Goal: Task Accomplishment & Management: Complete application form

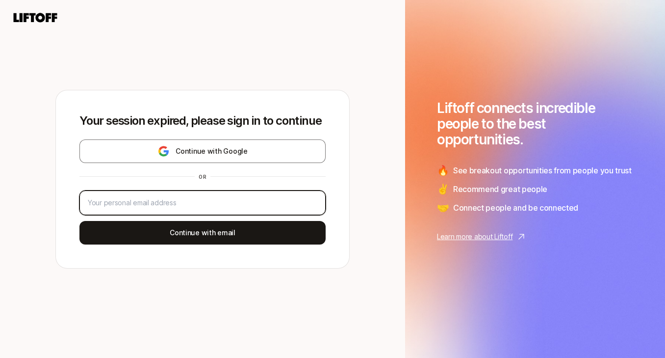
click at [277, 198] on input "email" at bounding box center [203, 203] width 230 height 12
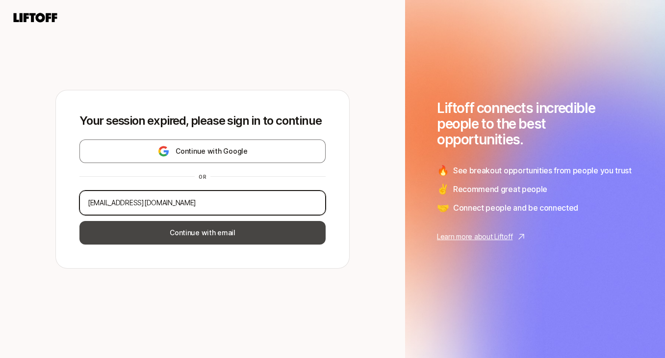
type input "[EMAIL_ADDRESS][DOMAIN_NAME]"
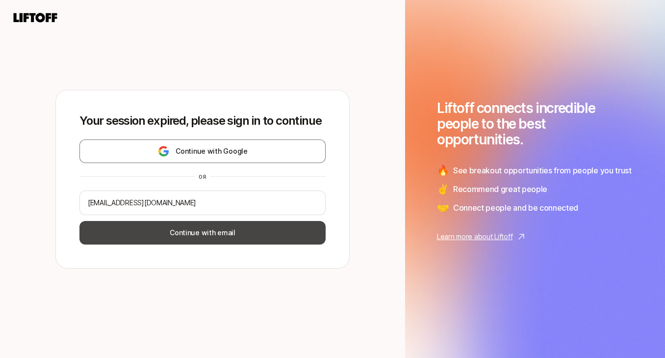
click at [259, 233] on button "Continue with email" at bounding box center [202, 233] width 246 height 24
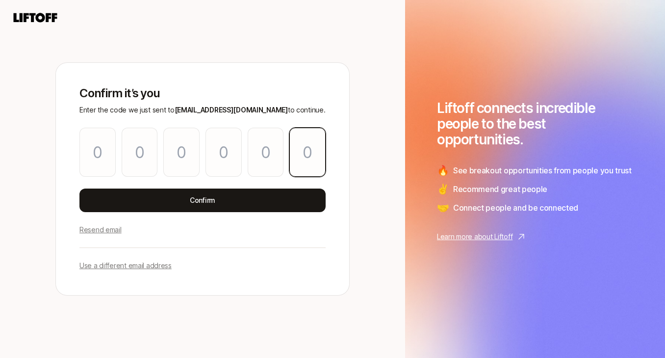
paste input "0"
type input "5"
type input "4"
type input "0"
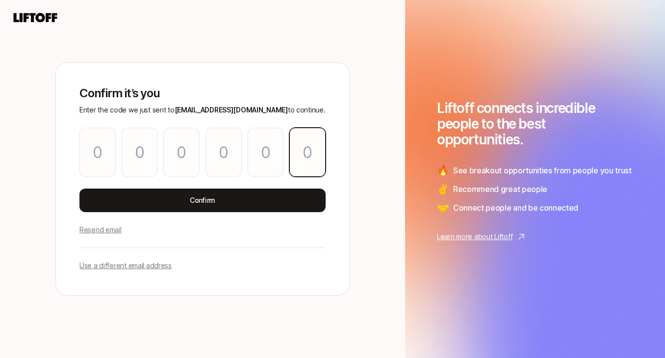
type input "2"
type input "0"
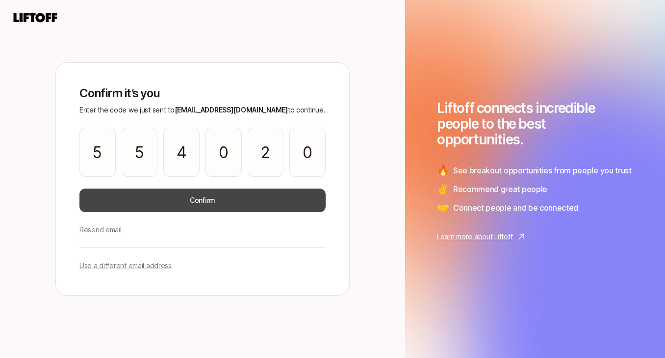
click at [208, 201] on button "Confirm" at bounding box center [202, 200] width 246 height 24
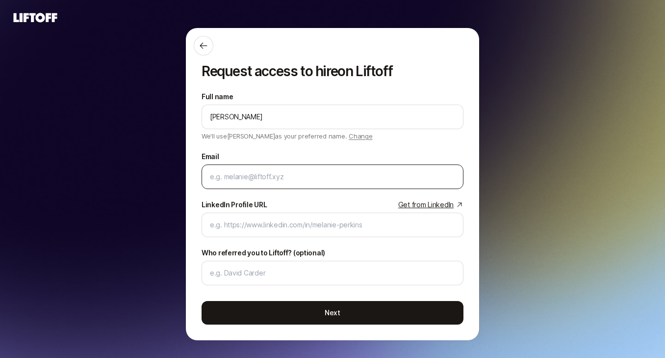
type input "[PERSON_NAME]"
click at [219, 183] on div at bounding box center [333, 176] width 262 height 25
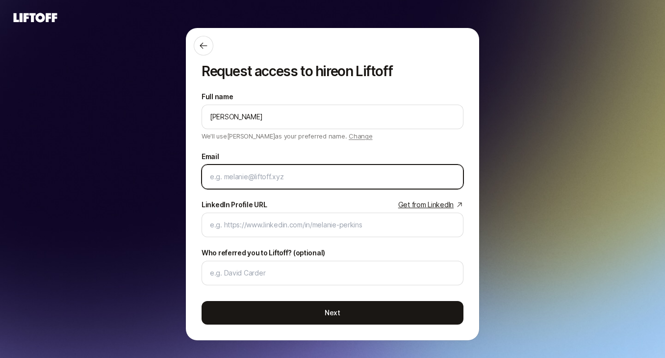
click at [219, 177] on input "Email" at bounding box center [332, 177] width 245 height 12
type input "emhaas"
type input "[PERSON_NAME].h"
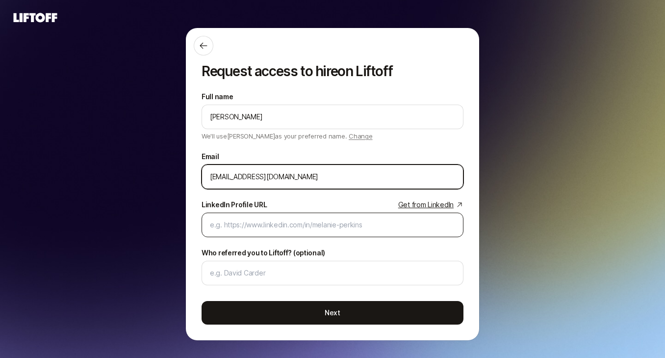
type input "[EMAIL_ADDRESS][DOMAIN_NAME]"
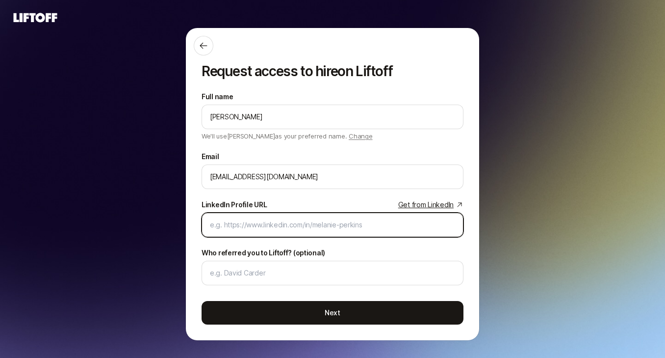
click at [226, 227] on input "LinkedIn Profile URL Get from LinkedIn" at bounding box center [332, 225] width 245 height 12
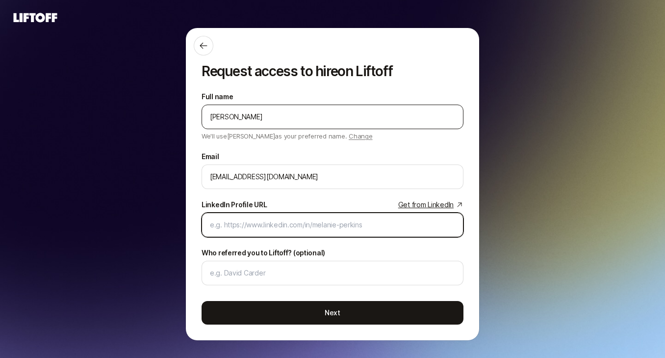
paste input "[URL][DOMAIN_NAME]"
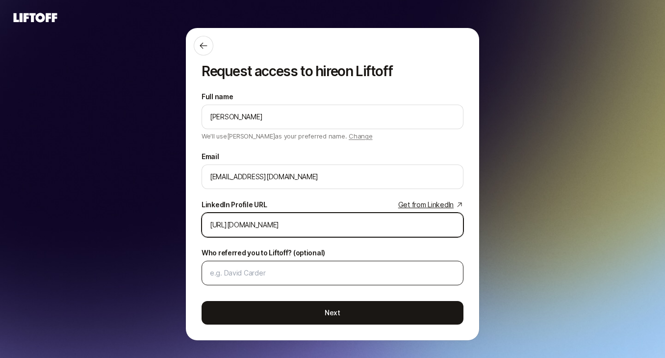
type input "[URL][DOMAIN_NAME]"
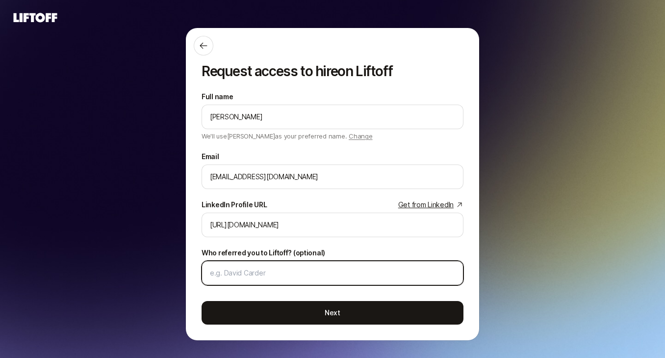
click at [238, 275] on input "Who referred you to Liftoff? (optional)" at bounding box center [332, 273] width 245 height 12
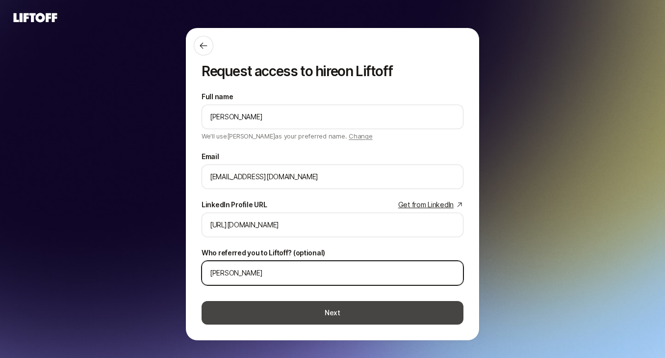
type input "[PERSON_NAME]"
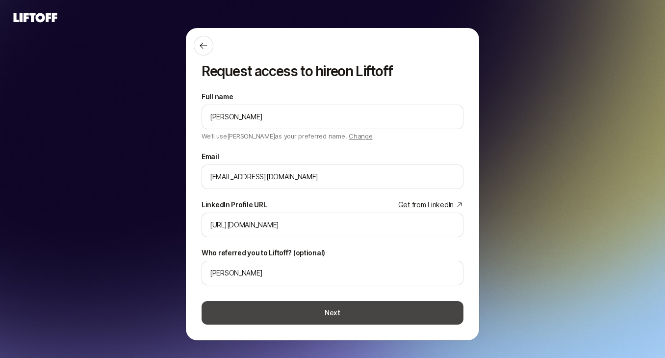
click at [271, 311] on button "Next" at bounding box center [333, 313] width 262 height 24
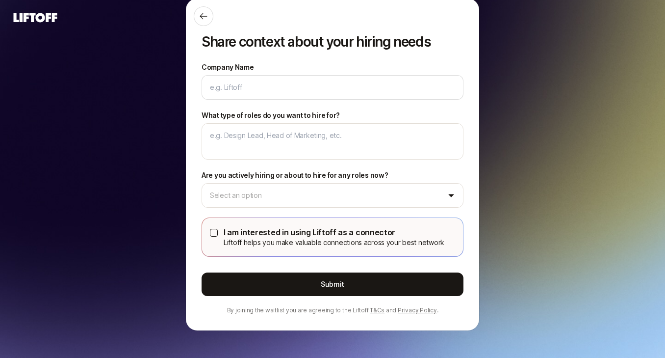
click at [217, 235] on button "I am interested in using Liftoff as a connector Liftoff helps you make valuable…" at bounding box center [214, 233] width 8 height 8
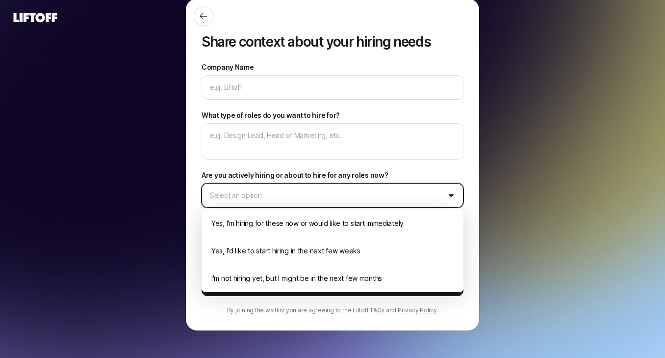
click at [230, 193] on html "Home Hire Invite 10 /10 Home Invite 10 /10 Home Searches People Your Private Ne…" at bounding box center [332, 179] width 665 height 358
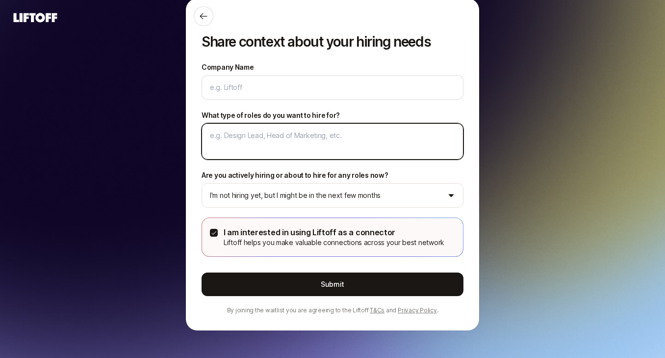
click at [227, 146] on textarea "What type of roles do you want to hire for?" at bounding box center [333, 141] width 262 height 36
type textarea "x"
type textarea "F"
type textarea "x"
type textarea "Fr"
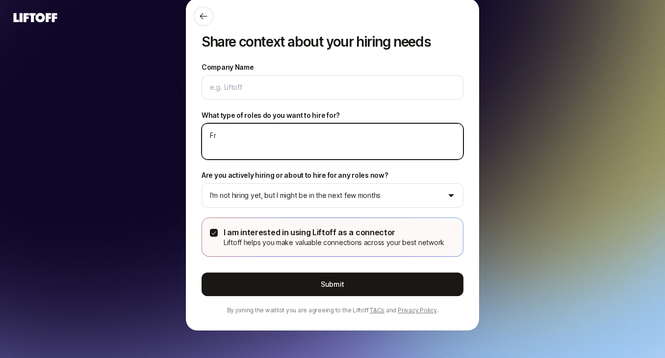
type textarea "x"
type textarea "Fre"
type textarea "x"
type textarea "Free"
type textarea "x"
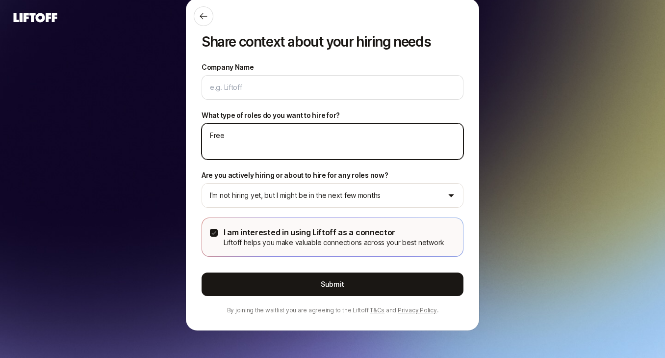
type textarea "[PERSON_NAME]"
type textarea "x"
type textarea "Freela"
type textarea "x"
type textarea "Freelan"
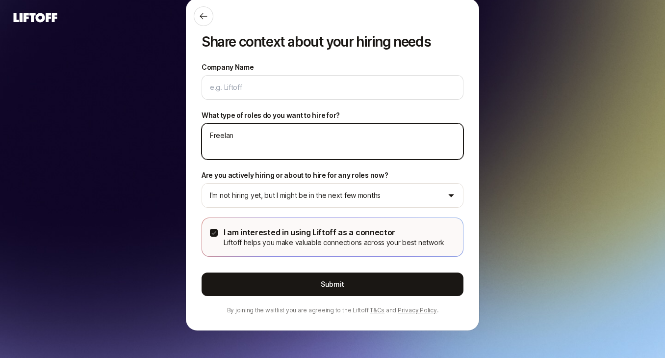
type textarea "x"
type textarea "Freelanc"
type textarea "x"
type textarea "Freelance"
type textarea "x"
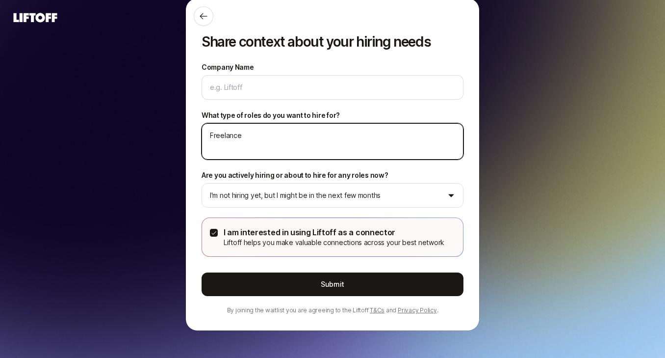
type textarea "Freelance"
type textarea "x"
type textarea "Freelance d"
type textarea "x"
type textarea "Freelance de"
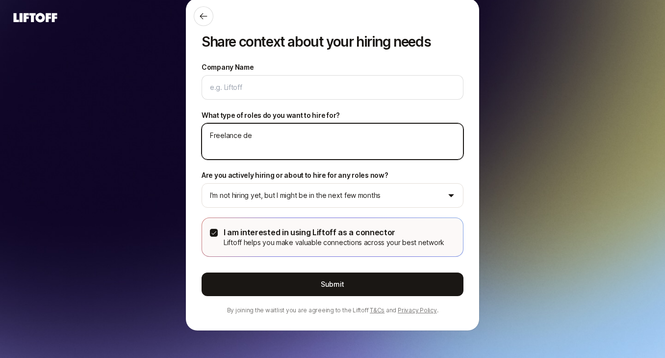
type textarea "x"
type textarea "Freelance des"
type textarea "x"
type textarea "Freelance desi"
type textarea "x"
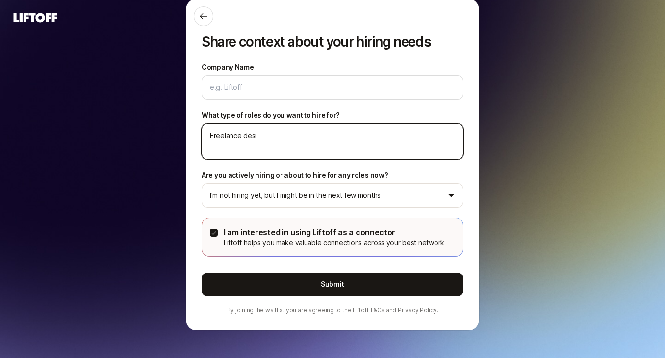
type textarea "Freelance desig"
type textarea "x"
type textarea "Freelance design"
type textarea "x"
type textarea "Freelance design"
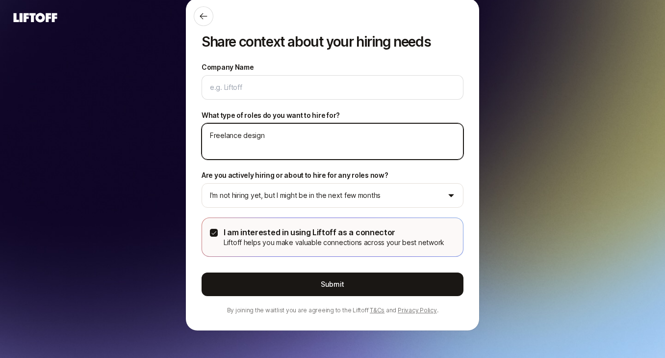
type textarea "x"
type textarea "Freelance design a"
type textarea "x"
type textarea "Freelance design an"
type textarea "x"
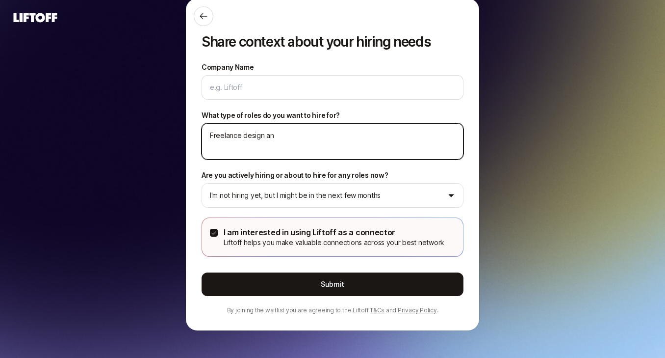
type textarea "Freelance design and"
type textarea "x"
type textarea "Freelance design and"
type textarea "x"
type textarea "Freelance design and i"
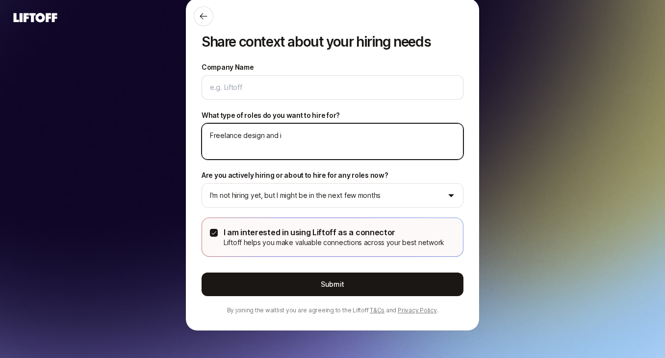
type textarea "x"
type textarea "Freelance design and il"
type textarea "x"
type textarea "Freelance design and ill"
type textarea "x"
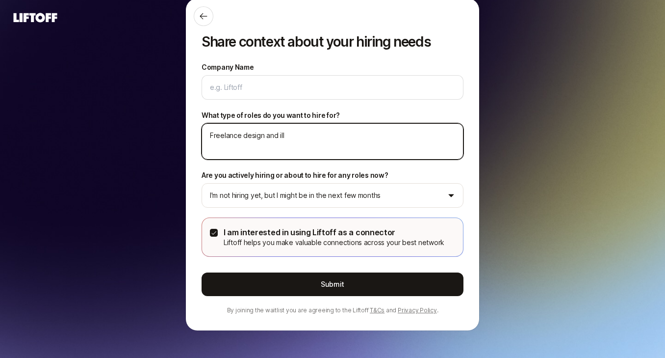
type textarea "Freelance design and illu"
type textarea "x"
type textarea "Freelance design and illus"
type textarea "x"
type textarea "Freelance design and illust"
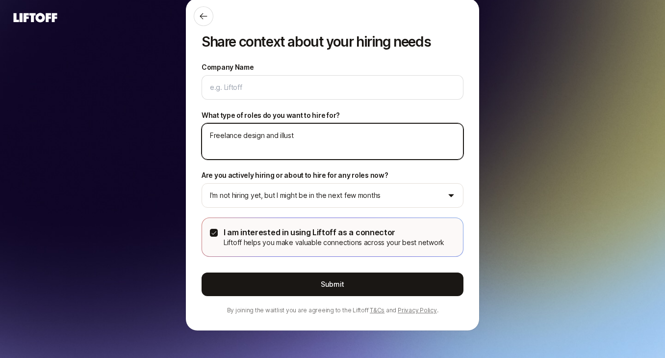
type textarea "x"
type textarea "Freelance design and illustr"
type textarea "x"
type textarea "Freelance design and illustra"
type textarea "x"
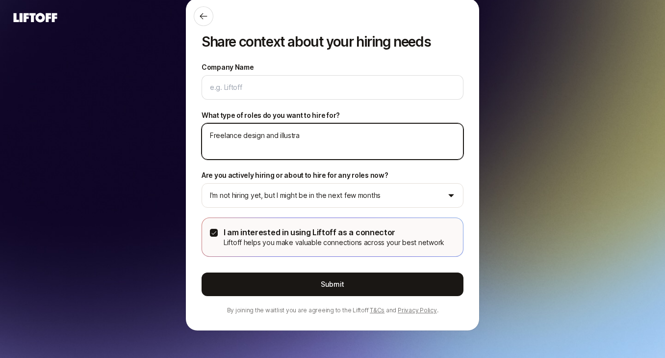
type textarea "Freelance design and illustrat"
type textarea "x"
type textarea "Freelance design and illustrati"
type textarea "x"
type textarea "Freelance design and illustratio"
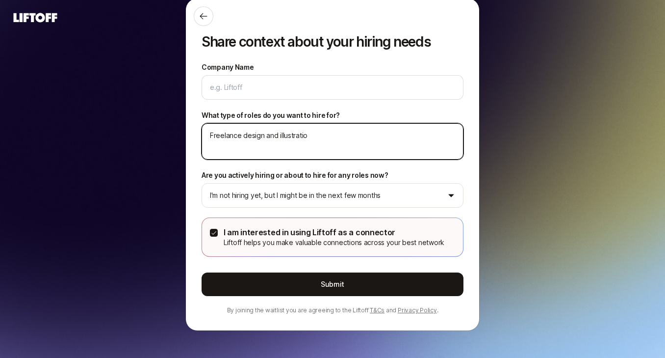
type textarea "x"
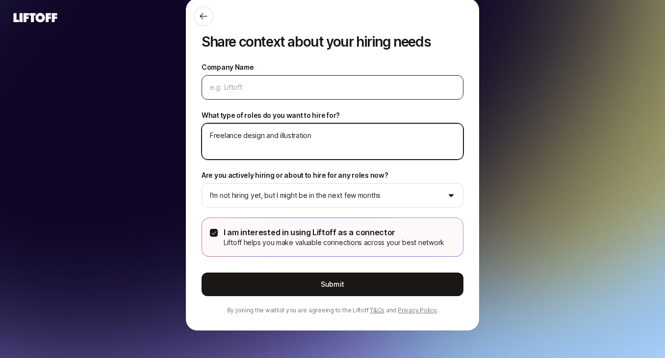
type textarea "Freelance design and illustration"
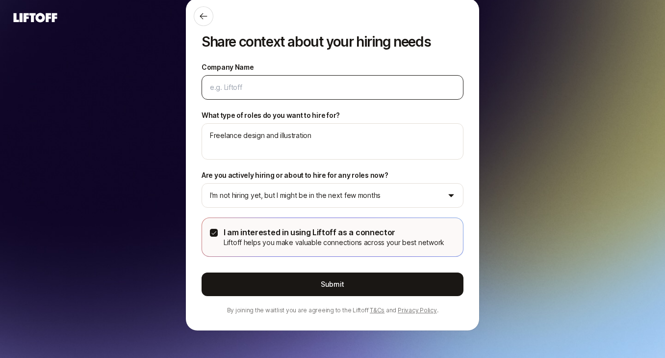
click at [231, 96] on div at bounding box center [333, 87] width 262 height 25
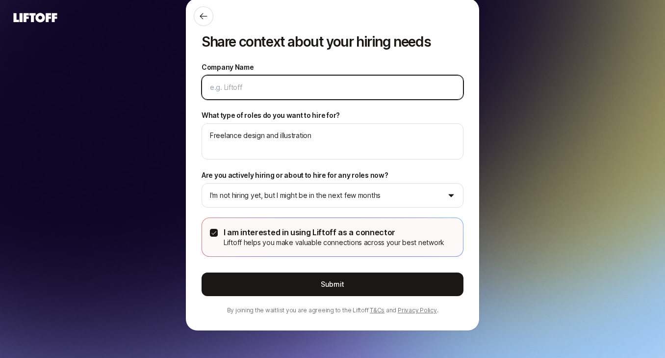
click at [229, 87] on input "Company Name" at bounding box center [332, 87] width 245 height 12
type textarea "x"
type input "B"
type textarea "x"
type input "Bi"
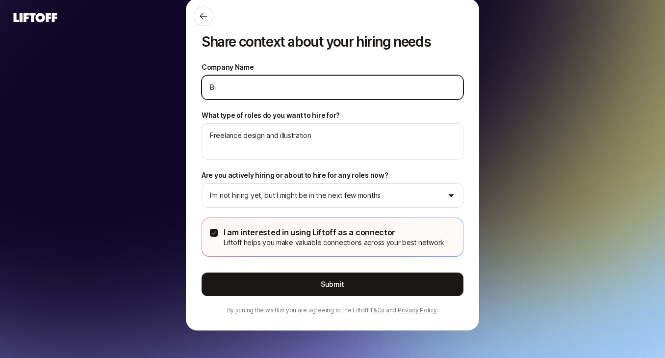
type textarea "x"
type input "Bil"
type textarea "x"
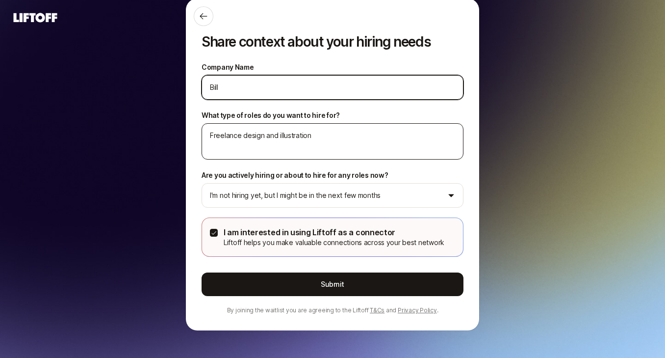
type input "Bill"
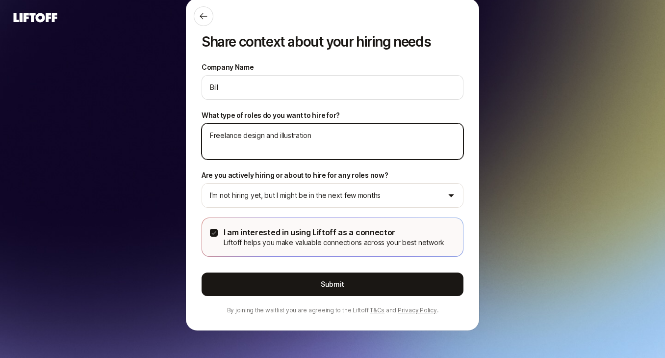
click at [277, 136] on textarea "Freelance design and illustration" at bounding box center [333, 141] width 262 height 36
click at [241, 137] on textarea "Freelance design and illustration" at bounding box center [333, 141] width 262 height 36
type textarea "x"
type textarea "Freelance design and illustration"
type textarea "x"
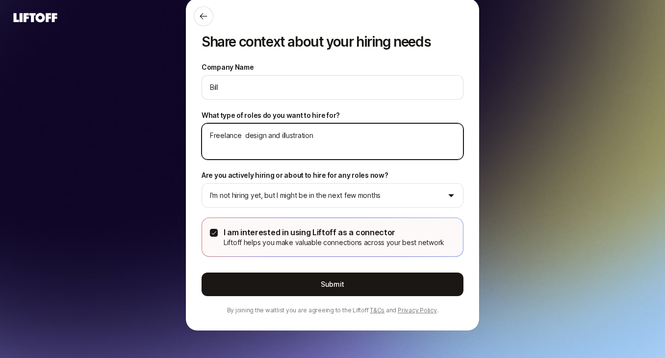
type textarea "Freelance b design and illustration"
type textarea "x"
type textarea "Freelance br design and illustration"
type textarea "x"
type textarea "Freelance bran design and illustration"
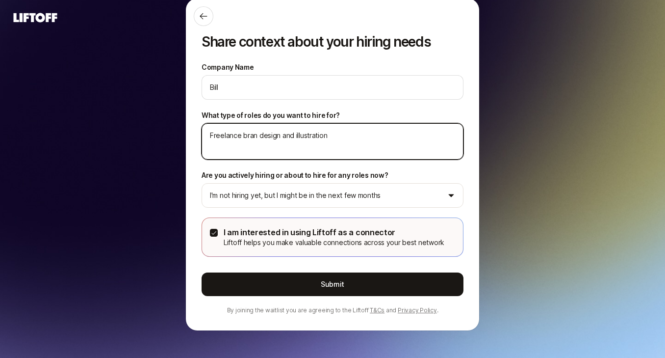
type textarea "x"
click at [241, 137] on textarea "Freelance brand design and illustration" at bounding box center [333, 141] width 262 height 36
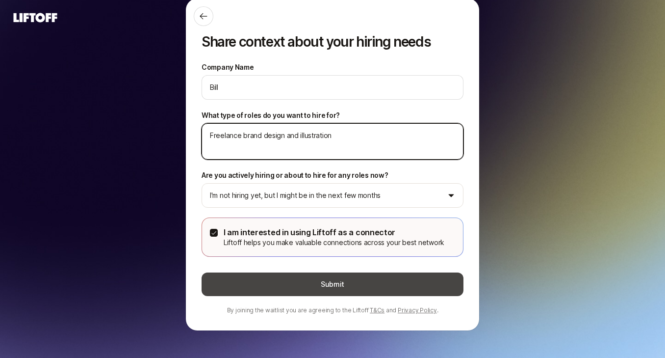
type textarea "Freelance brand design and illustration"
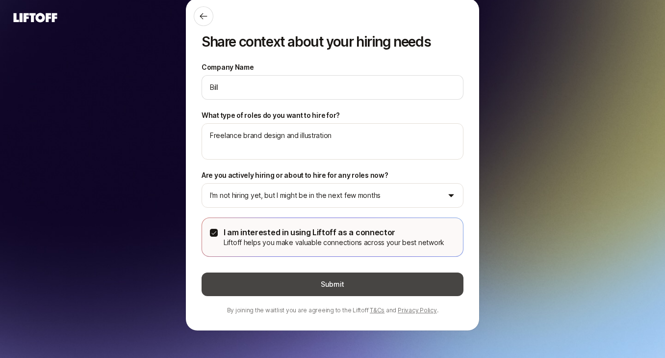
click at [265, 282] on button "Submit" at bounding box center [333, 284] width 262 height 24
type textarea "x"
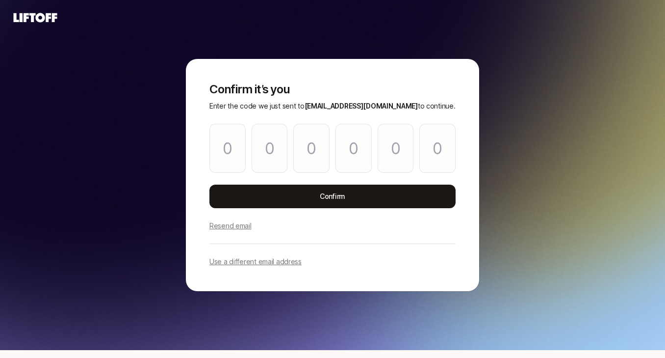
paste input "2"
type input "8"
type input "5"
type input "6"
type input "4"
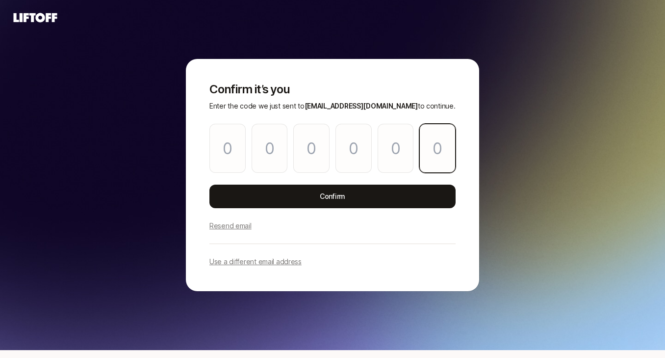
type input "2"
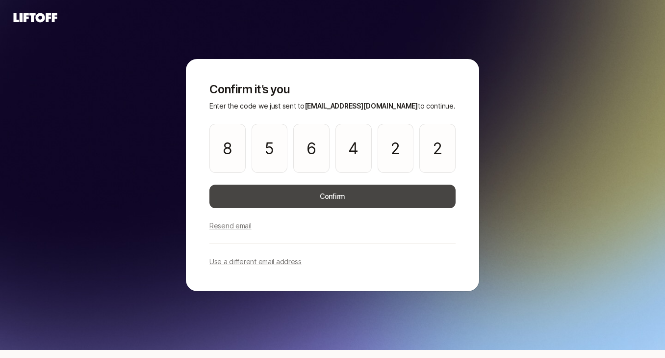
click at [286, 197] on button "Confirm" at bounding box center [332, 196] width 246 height 24
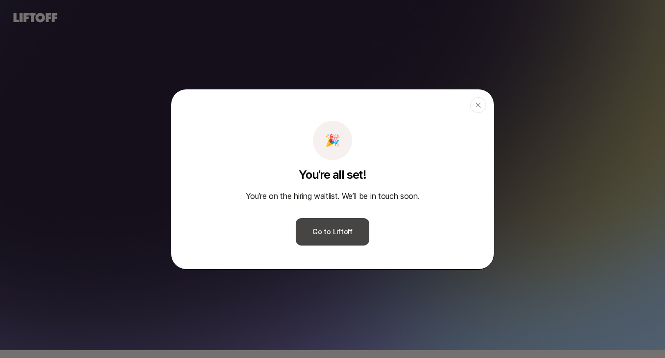
click at [323, 227] on button "Go to Liftoff" at bounding box center [333, 231] width 74 height 27
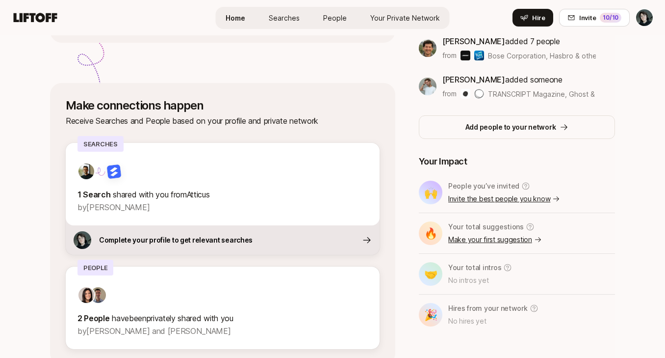
scroll to position [355, 0]
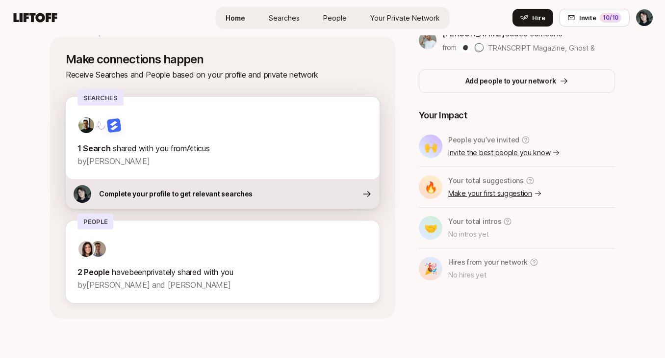
click at [102, 126] on icon at bounding box center [100, 125] width 10 height 9
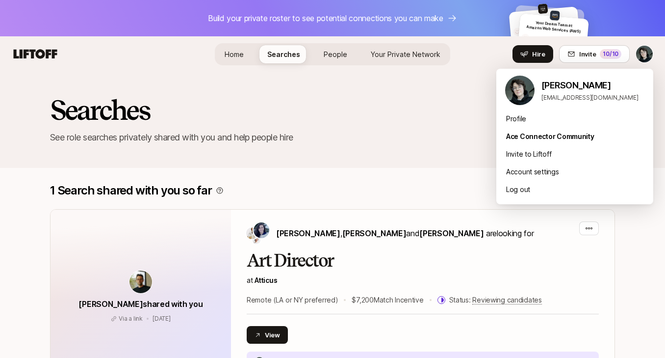
click at [650, 55] on html "Build your private roster to see potential connections you can make Your Dream …" at bounding box center [332, 179] width 665 height 358
click at [525, 121] on div "Profile" at bounding box center [574, 119] width 157 height 18
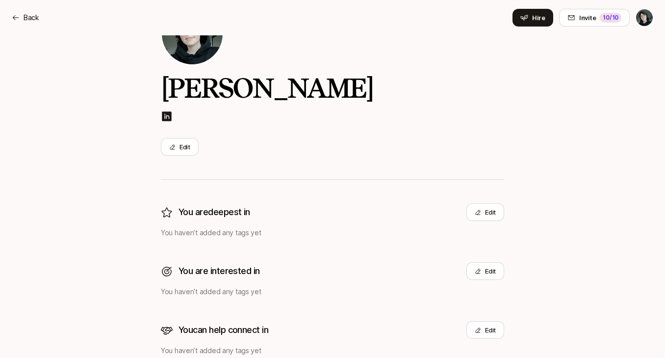
scroll to position [61, 0]
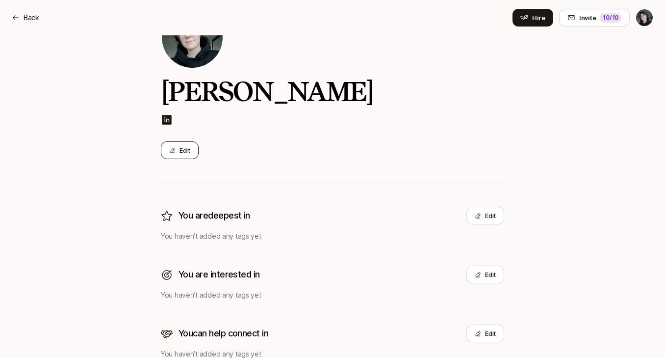
click at [182, 155] on button "Edit" at bounding box center [180, 150] width 38 height 18
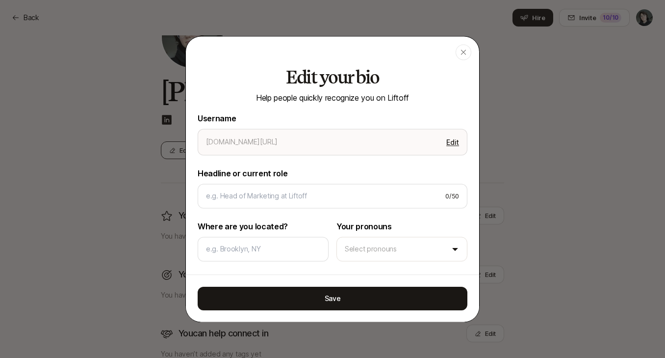
type textarea "x"
type input "[PERSON_NAME]"
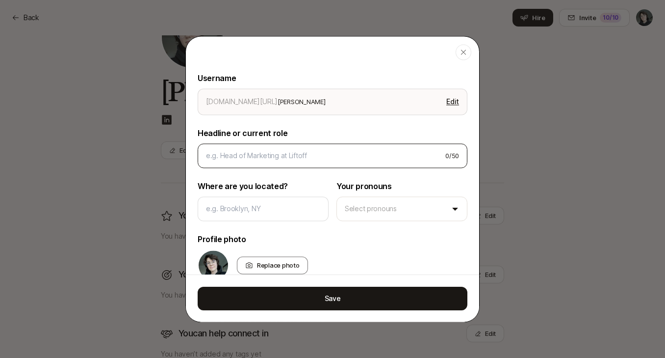
scroll to position [87, 0]
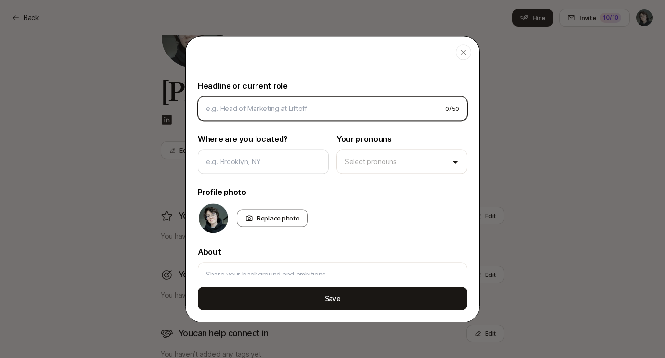
click at [247, 108] on input at bounding box center [322, 109] width 232 height 12
type textarea "x"
type input "S"
type textarea "x"
type input "Sn"
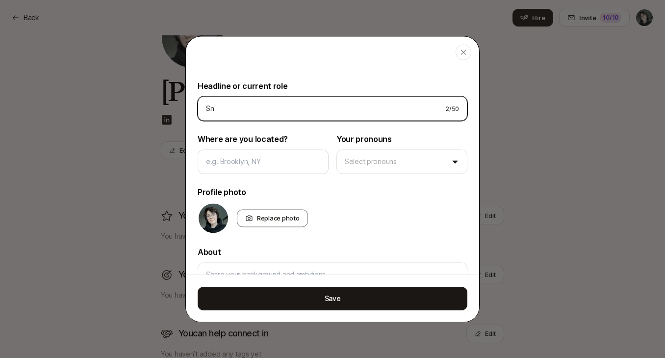
type textarea "x"
type input "S"
type textarea "x"
type input "Se"
type textarea "x"
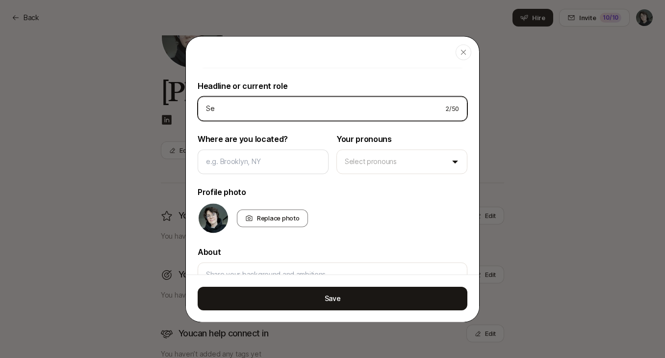
type input "Sen"
type textarea "x"
type input "Seni"
type textarea "x"
type input "Senio"
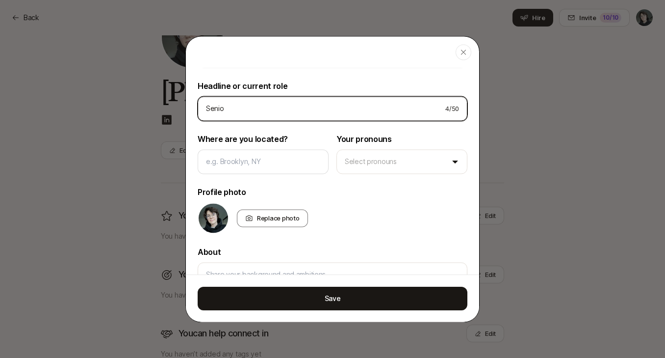
type textarea "x"
type input "Senior"
type textarea "x"
type input "Senior"
type textarea "x"
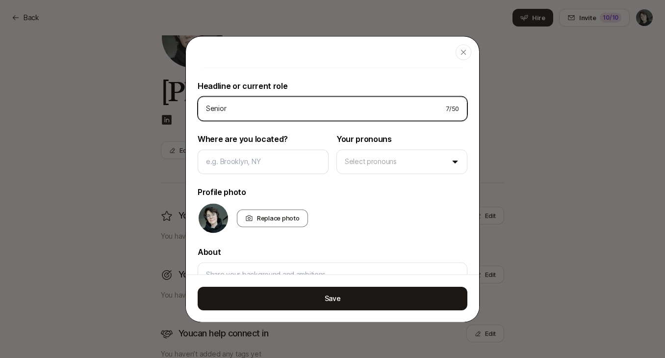
type input "Senior B"
type textarea "x"
type input "Senior Br"
type textarea "x"
type input "Senior Bra"
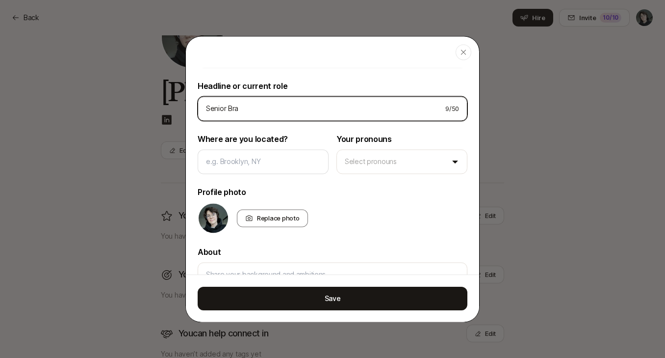
type textarea "x"
type input "Senior Bran"
type textarea "x"
type input "Senior Brand"
type textarea "x"
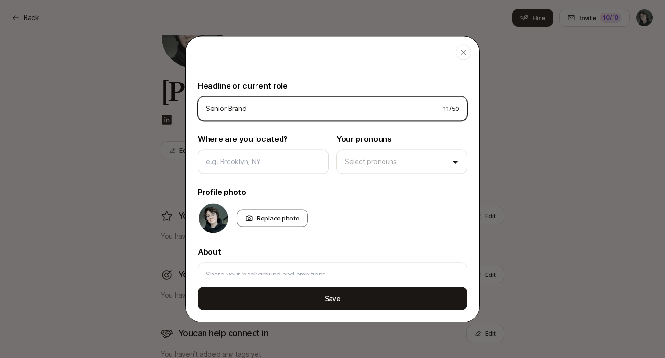
type input "Senior Brand"
type textarea "x"
type input "Senior Brand D"
type textarea "x"
type input "Senior Brand De"
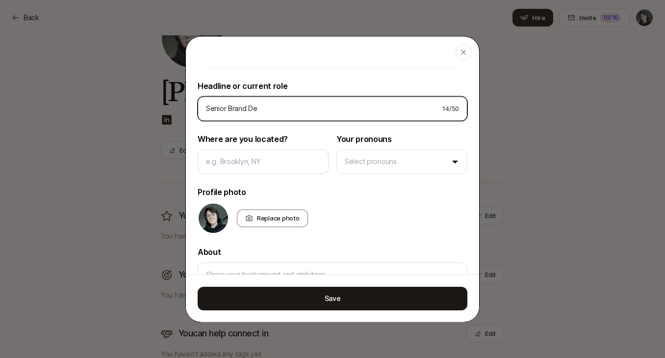
type textarea "x"
type input "Senior Brand Des"
type textarea "x"
type input "Senior Brand Desi"
type textarea "x"
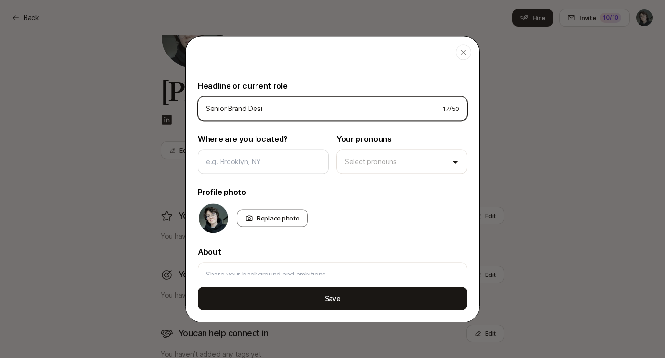
type input "Senior Brand Desib"
type textarea "x"
type input "Senior Brand Desibn"
type textarea "x"
type input "Senior Brand Desib"
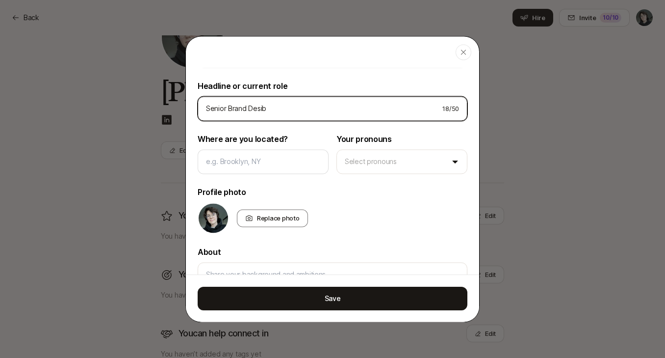
type textarea "x"
type input "Senior Brand Desi"
type textarea "x"
type input "Senior Brand Desig"
type textarea "x"
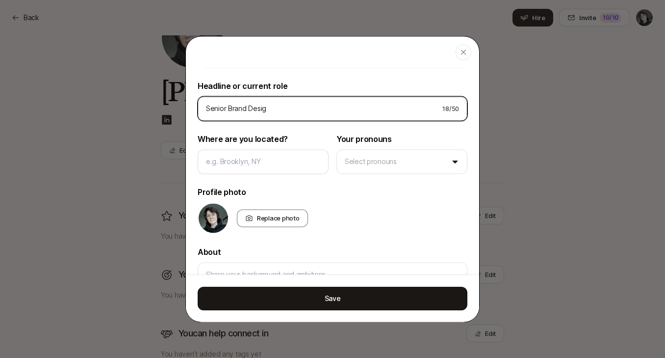
type input "Senior Brand Design"
type textarea "x"
type input "Senior Brand Designe"
type textarea "x"
type input "Senior Brand Designer"
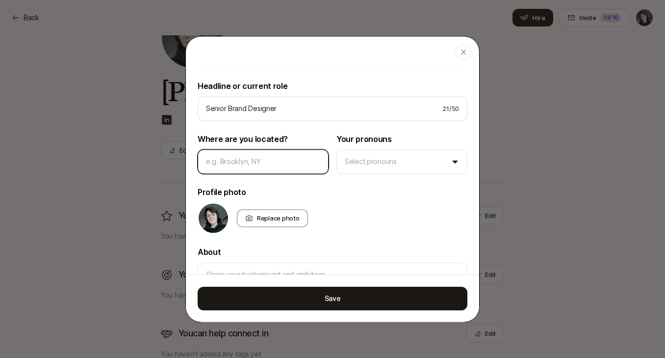
click at [249, 156] on input at bounding box center [263, 161] width 114 height 12
type textarea "x"
type input "L"
type textarea "x"
type input "Lo"
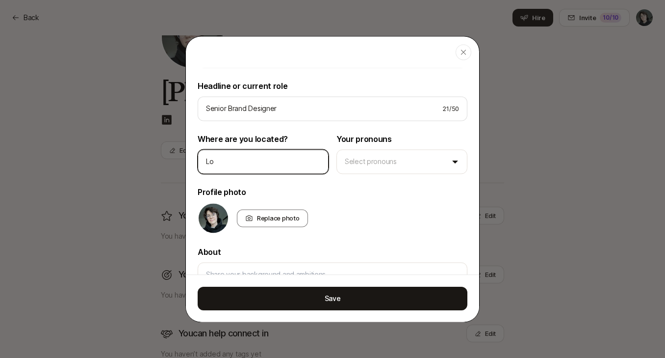
type textarea "x"
type input "Los"
type textarea "x"
type input "Los"
type textarea "x"
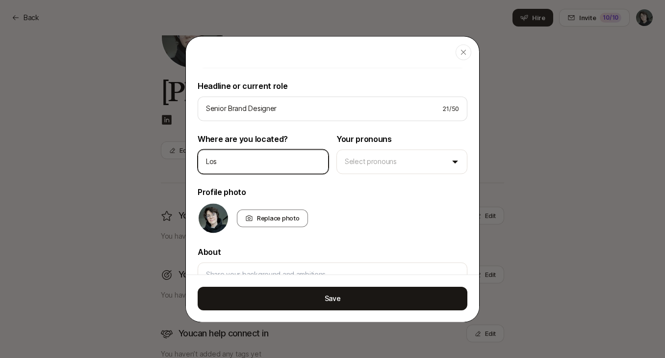
type input "Los A"
type textarea "x"
type input "Los An"
type textarea "x"
type input "Los Ang"
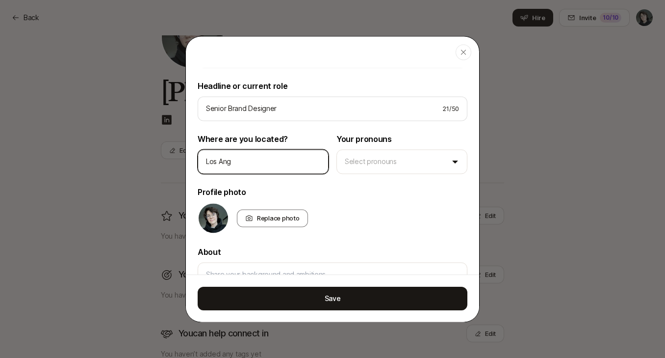
type textarea "x"
type input "Los Ange"
type textarea "x"
type input "Los Angel"
type textarea "x"
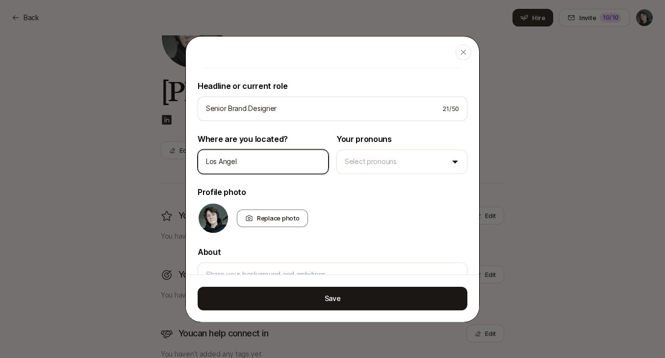
type input "Los Angele"
type textarea "x"
type input "[GEOGRAPHIC_DATA]"
type textarea "x"
type input "[GEOGRAPHIC_DATA],"
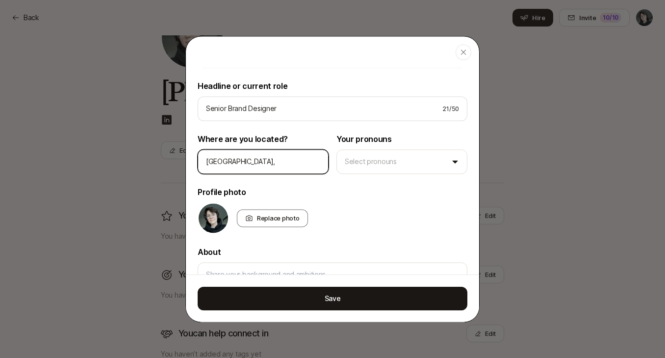
type textarea "x"
type input "[GEOGRAPHIC_DATA],"
type textarea "x"
type input "[GEOGRAPHIC_DATA], C"
type textarea "x"
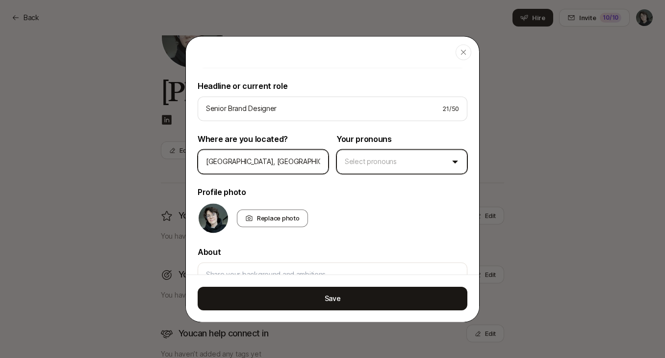
type input "[GEOGRAPHIC_DATA], [GEOGRAPHIC_DATA]"
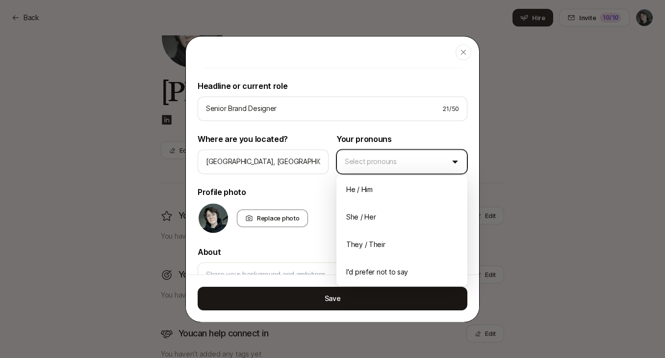
click at [358, 151] on body "Back Hire Invite 10 /10 Back Invite 10 /10 Home Searches People Your Private Ne…" at bounding box center [332, 118] width 665 height 358
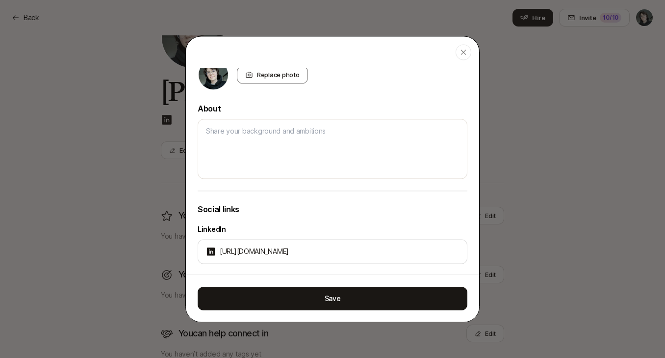
scroll to position [273, 0]
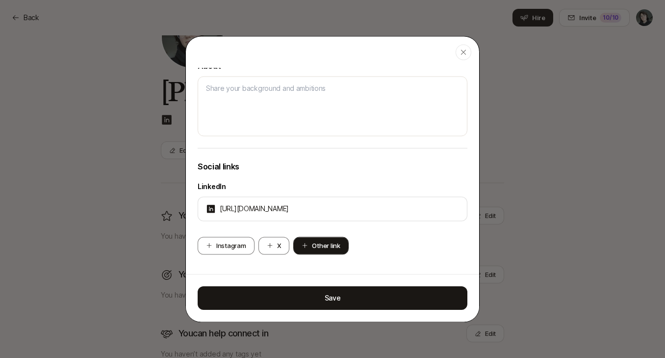
click at [316, 242] on button "Other link" at bounding box center [320, 245] width 55 height 18
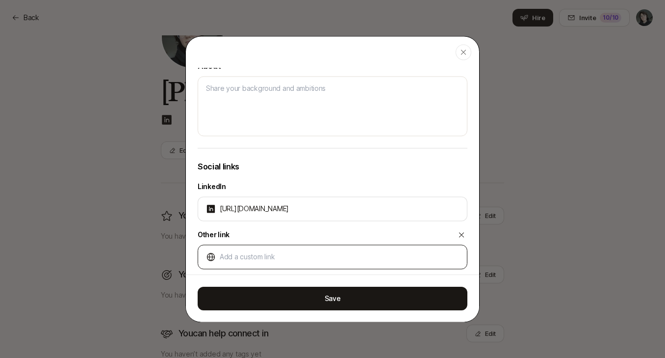
click at [262, 250] on div at bounding box center [333, 256] width 270 height 25
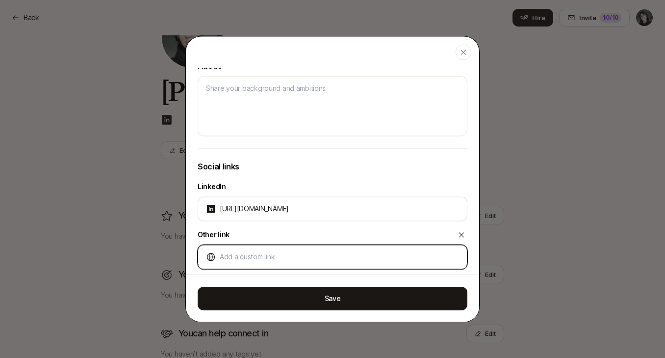
click at [254, 258] on input at bounding box center [339, 257] width 239 height 12
paste input "[URL][DOMAIN_NAME]"
type textarea "x"
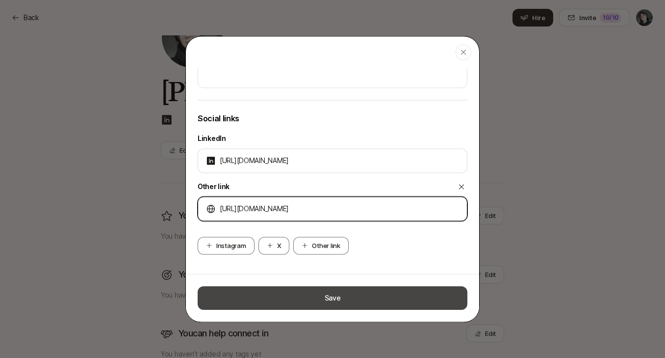
type input "[URL][DOMAIN_NAME]"
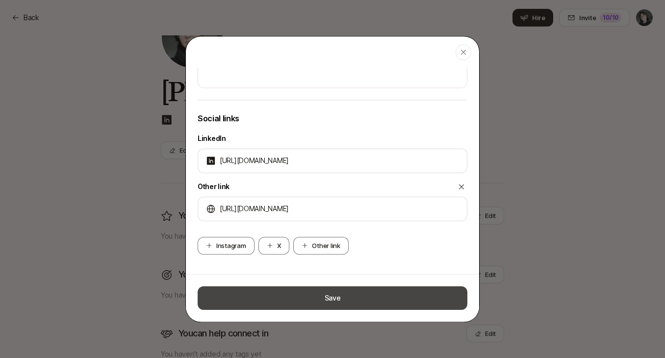
click at [273, 289] on button "Save" at bounding box center [333, 298] width 270 height 24
type textarea "x"
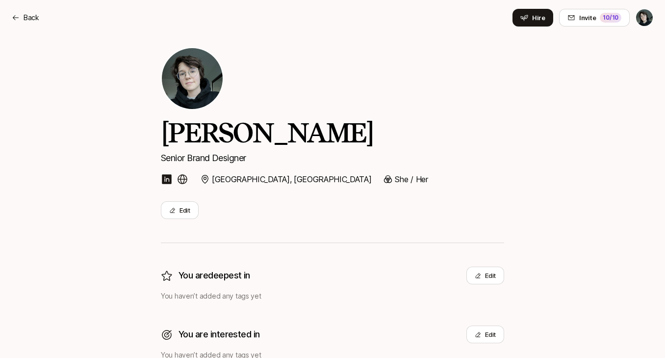
scroll to position [0, 0]
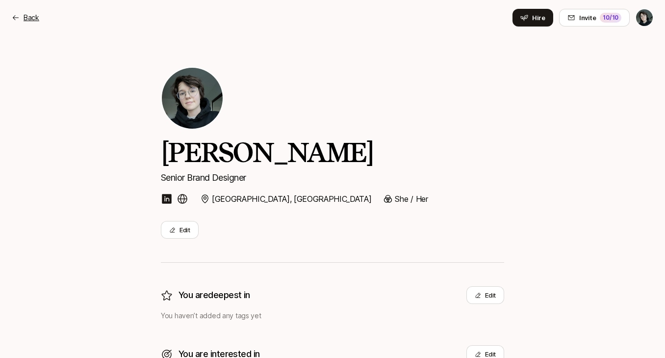
click at [23, 16] on div "Back" at bounding box center [25, 18] width 27 height 12
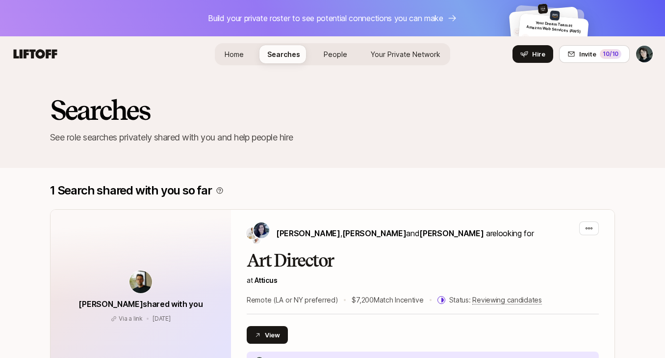
click at [347, 54] on link "People" at bounding box center [335, 54] width 39 height 18
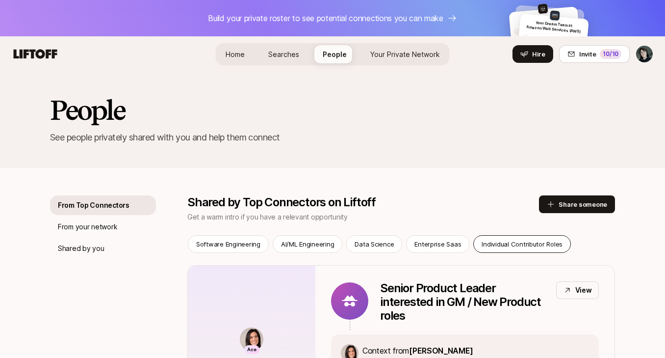
click at [502, 238] on div "Individual Contributor Roles" at bounding box center [522, 244] width 98 height 18
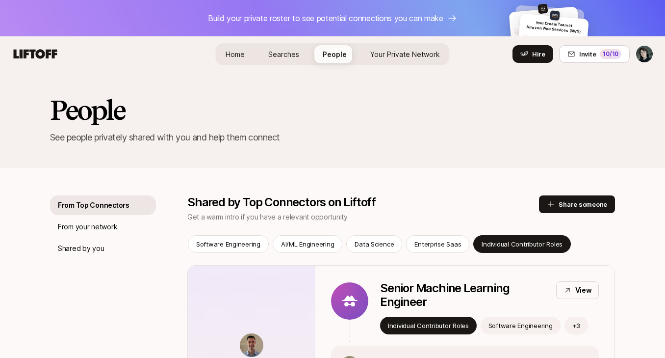
click at [284, 57] on span "Searches" at bounding box center [283, 54] width 31 height 8
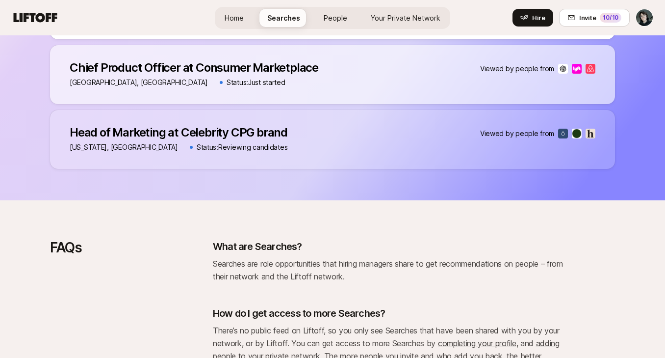
scroll to position [583, 0]
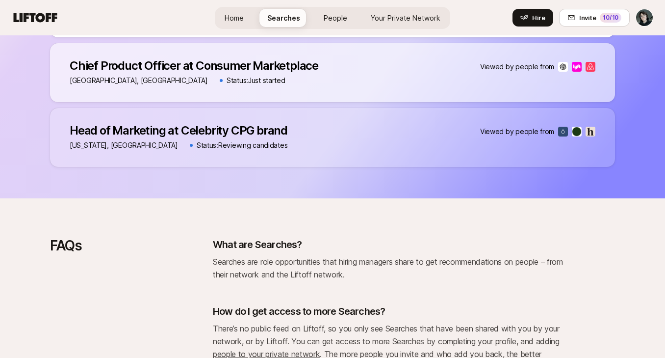
click at [284, 139] on div "Head of Marketing at Celebrity CPG brand Head of Marketing at Celebrity CPG bra…" at bounding box center [179, 137] width 218 height 27
click at [254, 136] on p "Head of Marketing at Celebrity CPG brand" at bounding box center [179, 131] width 218 height 14
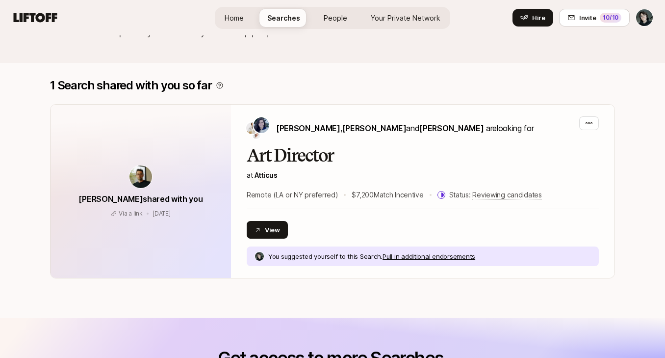
scroll to position [8, 0]
